Goal: Task Accomplishment & Management: Manage account settings

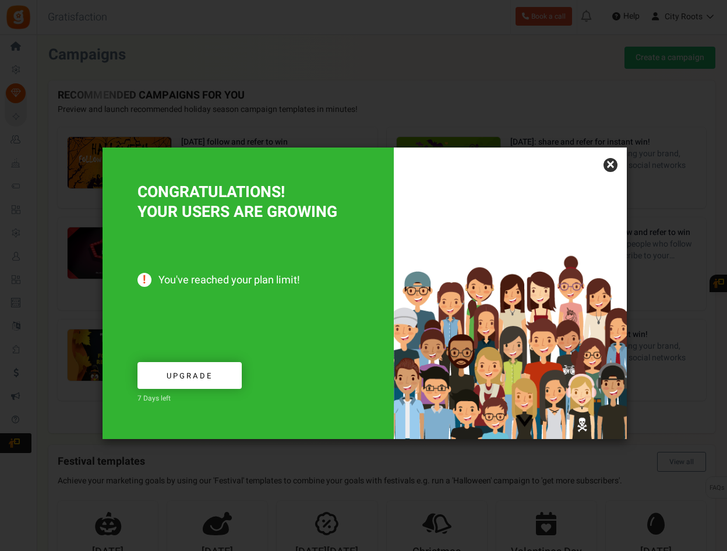
click at [609, 169] on link "×" at bounding box center [611, 165] width 14 height 14
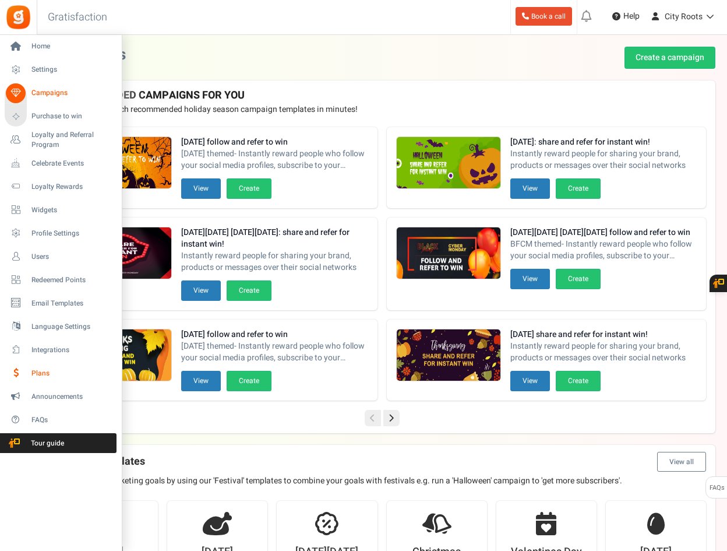
click at [61, 374] on span "Plans" at bounding box center [72, 373] width 82 height 10
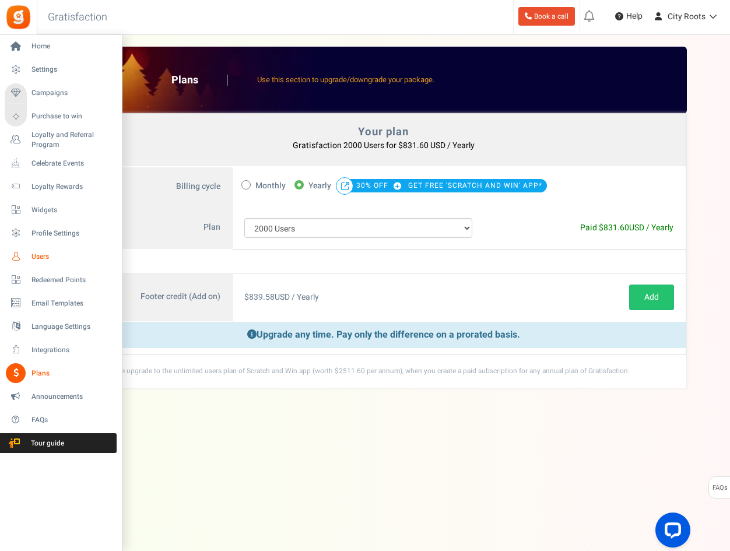
click at [57, 256] on span "Users" at bounding box center [72, 257] width 82 height 10
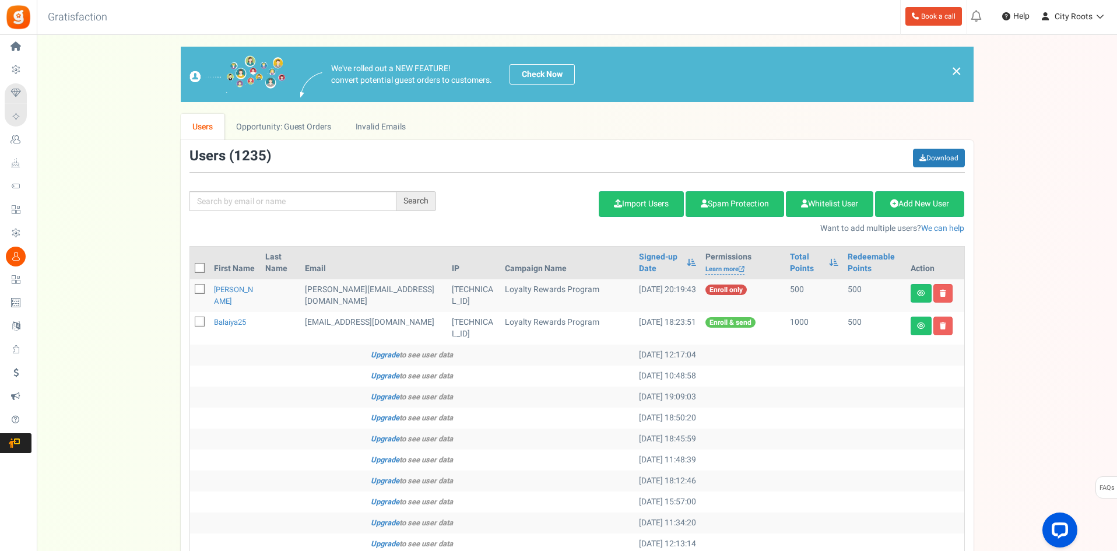
click at [715, 428] on td at bounding box center [832, 417] width 263 height 21
